Goal: Task Accomplishment & Management: Complete application form

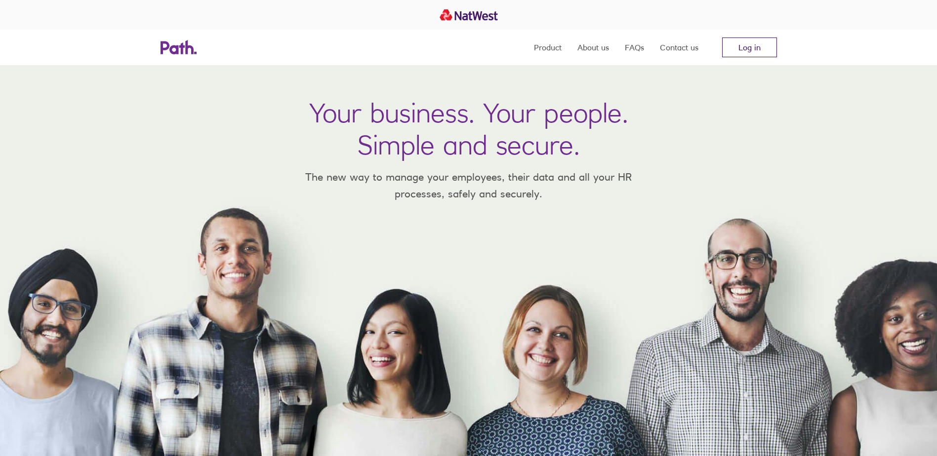
click at [723, 40] on link "Log in" at bounding box center [749, 48] width 55 height 20
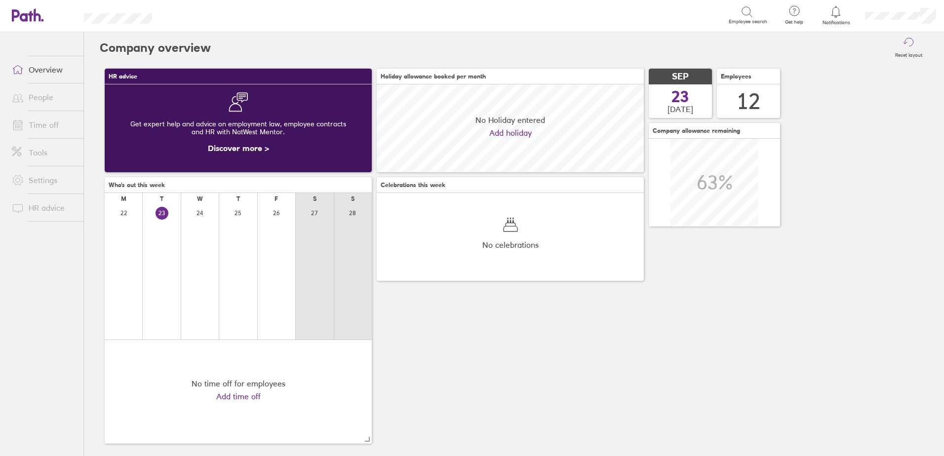
scroll to position [88, 88]
click at [477, 421] on div "HR advice Get expert help and advice on employment law, employee contracts and …" at bounding box center [514, 256] width 829 height 385
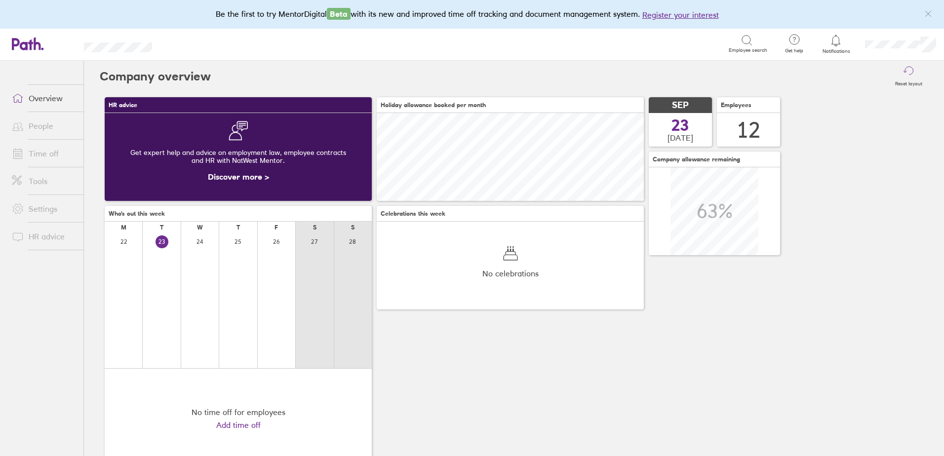
click at [49, 126] on link "People" at bounding box center [43, 126] width 79 height 20
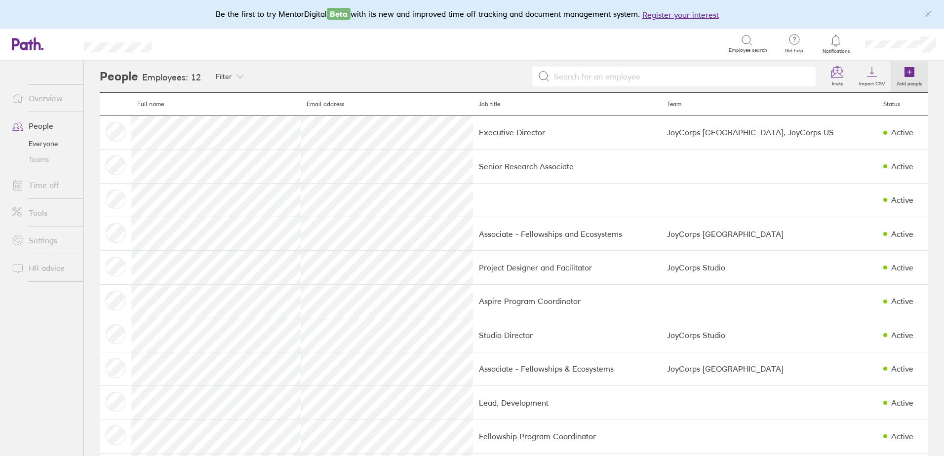
click at [891, 75] on link "Add people" at bounding box center [910, 77] width 38 height 32
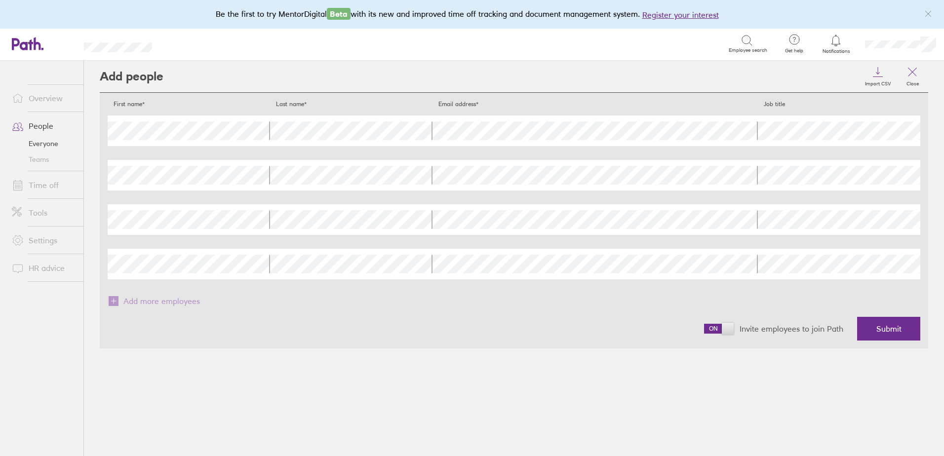
click at [224, 120] on div "First name" at bounding box center [189, 131] width 162 height 31
click at [853, 145] on div "Job title" at bounding box center [839, 131] width 162 height 31
click at [853, 140] on div "Job title" at bounding box center [839, 131] width 162 height 31
click at [885, 330] on span "Submit" at bounding box center [888, 328] width 25 height 9
